Goal: Find specific page/section: Find specific page/section

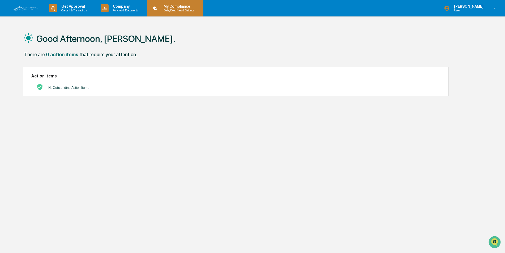
click at [171, 8] on p "My Compliance" at bounding box center [178, 6] width 38 height 4
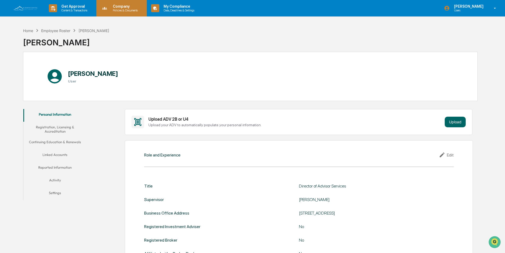
click at [147, 8] on div "Company Policies & Documents" at bounding box center [121, 8] width 51 height 16
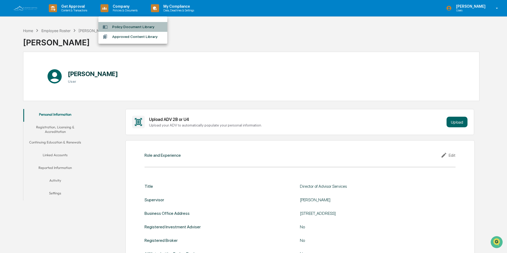
click at [120, 27] on li "Policy Document Library" at bounding box center [132, 27] width 69 height 10
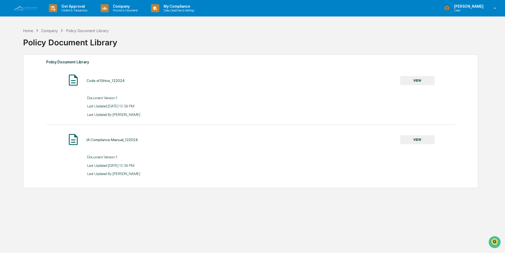
click at [419, 140] on button "VIEW" at bounding box center [417, 139] width 35 height 9
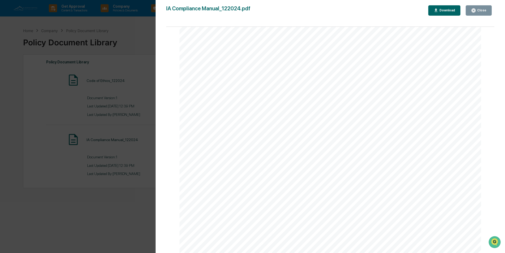
scroll to position [504, 0]
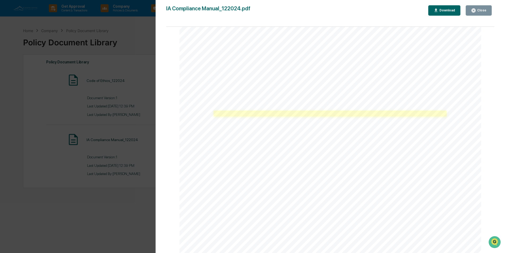
click at [293, 115] on link at bounding box center [330, 114] width 233 height 6
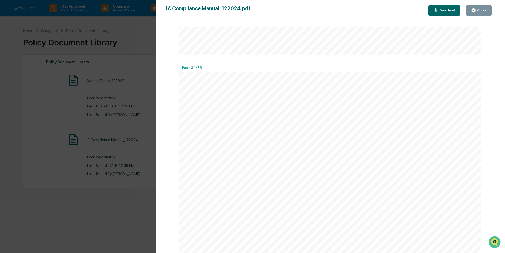
scroll to position [13553, 0]
click at [475, 11] on icon "button" at bounding box center [473, 10] width 4 height 4
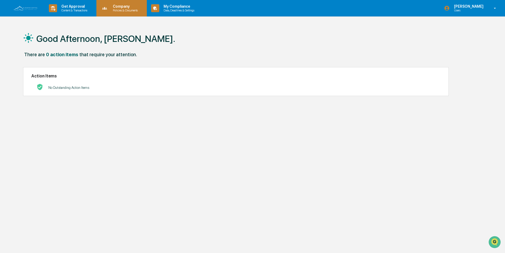
click at [134, 12] on div "Company Policies & Documents" at bounding box center [120, 8] width 45 height 16
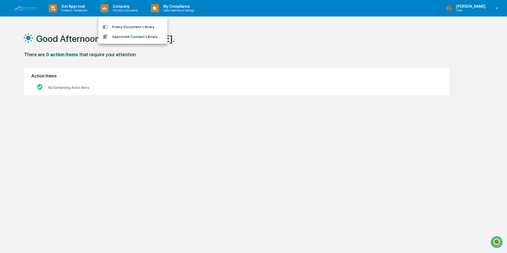
click at [142, 29] on li "Policy Document Library" at bounding box center [132, 27] width 69 height 10
